Goal: Navigation & Orientation: Go to known website

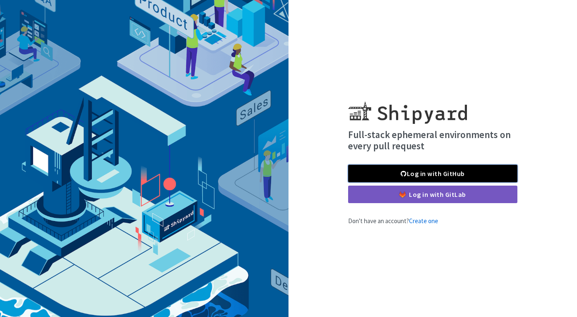
click at [429, 172] on link "Log in with GitHub" at bounding box center [432, 174] width 169 height 18
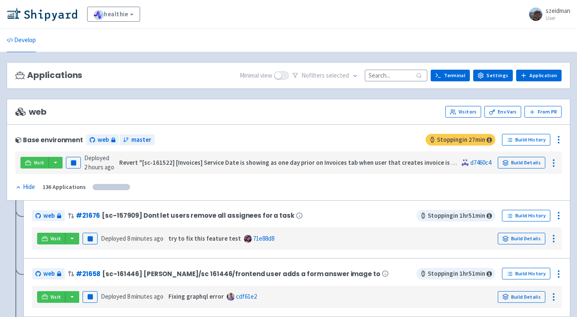
click at [388, 74] on input at bounding box center [396, 75] width 63 height 11
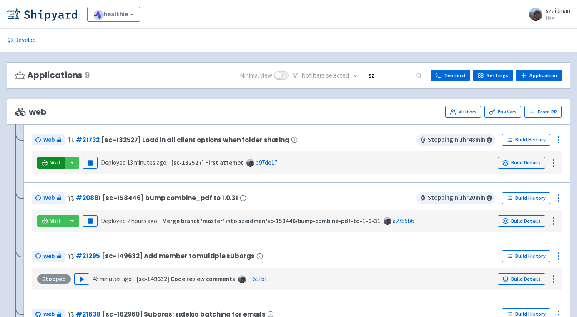
type input "sz"
click at [54, 167] on link "Visit" at bounding box center [51, 163] width 28 height 12
